Goal: Information Seeking & Learning: Learn about a topic

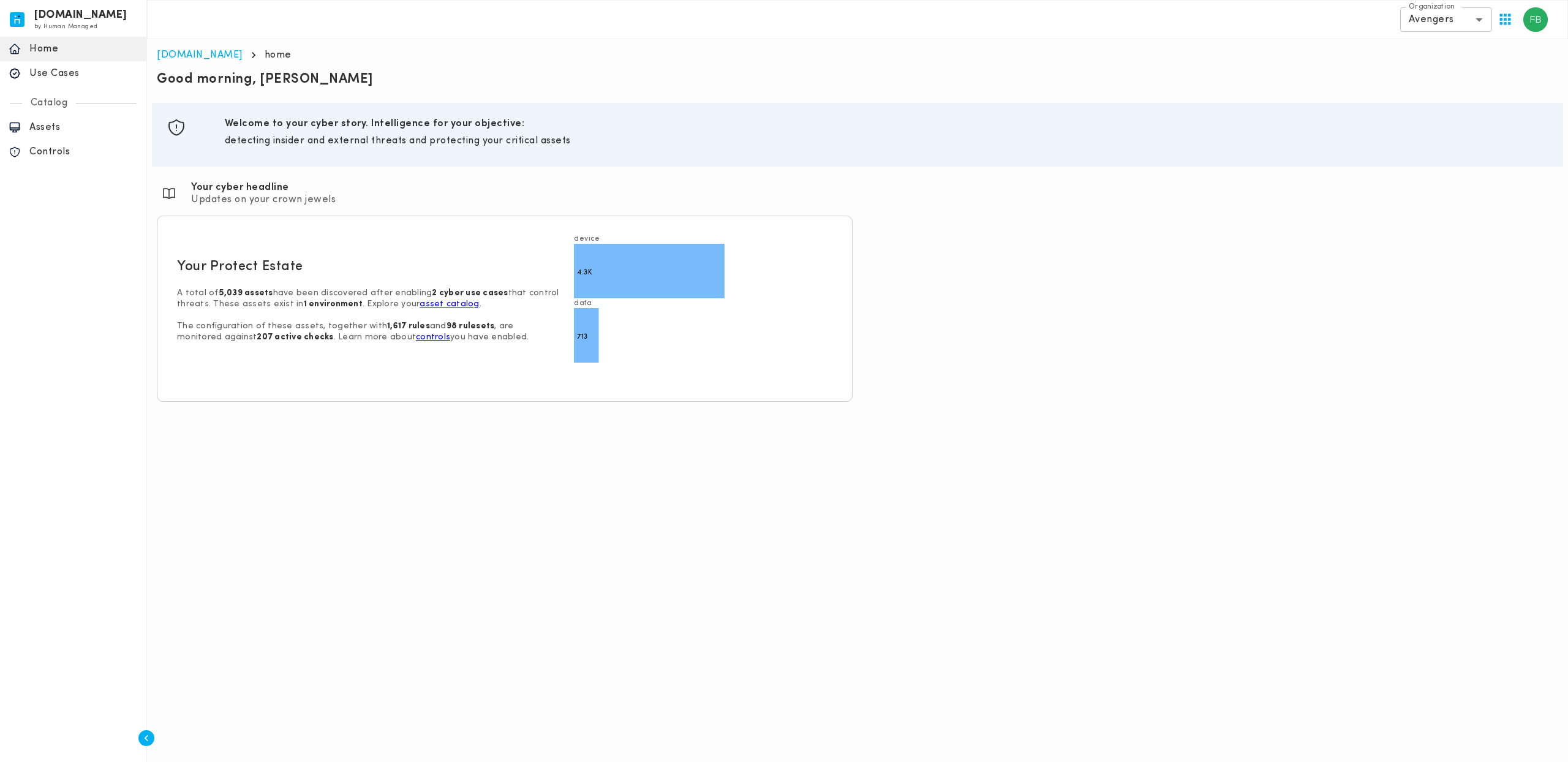
click at [157, 412] on html "[DOMAIN_NAME] by Human Managed {"resourceSet":[{"resourceId":"invicta-io/web/na…" at bounding box center [784, 206] width 1568 height 412
click at [116, 67] on div "Use Cases" at bounding box center [73, 74] width 146 height 25
click at [100, 78] on p "Use Cases" at bounding box center [83, 74] width 108 height 12
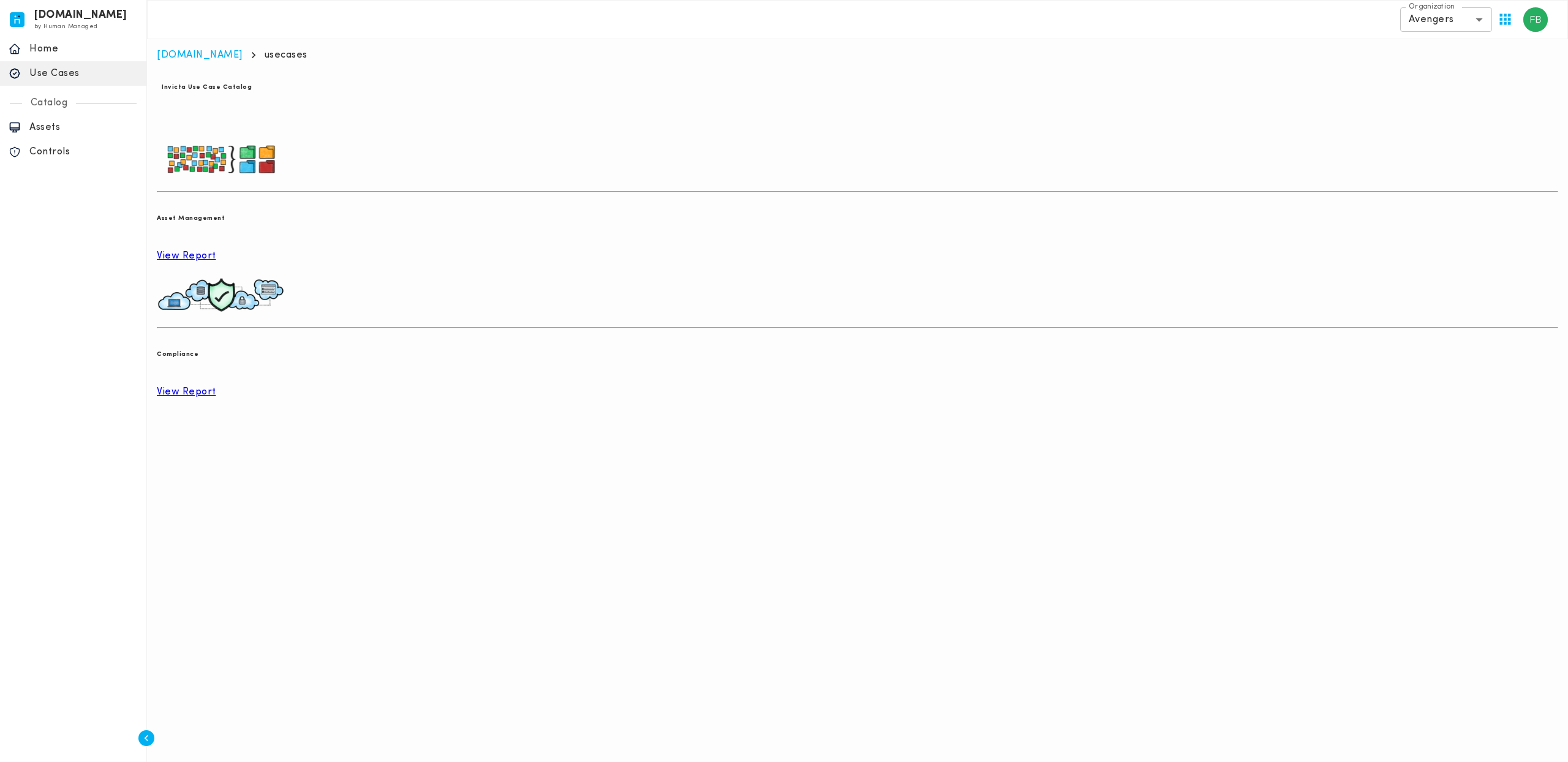
click at [389, 386] on p "View Report" at bounding box center [857, 392] width 1401 height 12
